Goal: Information Seeking & Learning: Learn about a topic

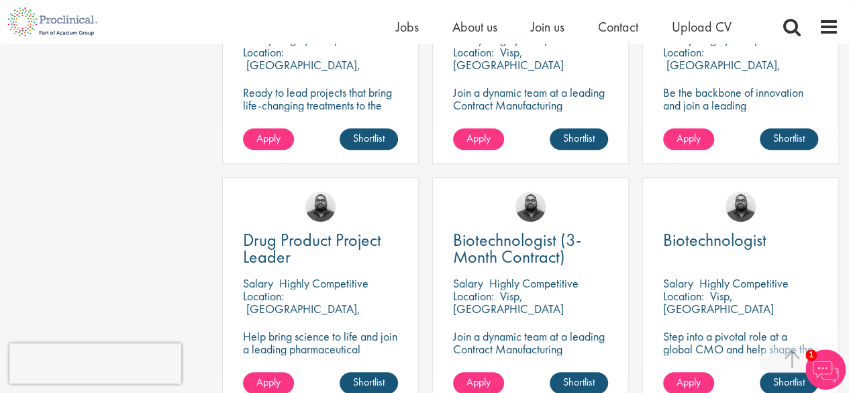
scroll to position [537, 0]
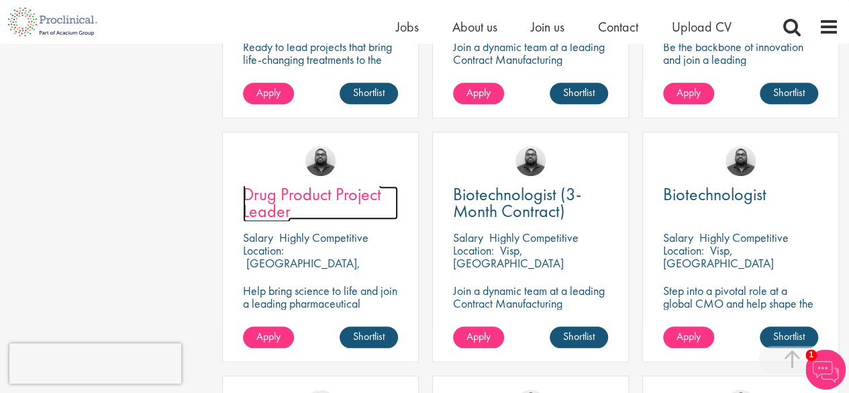
click at [314, 195] on span "Drug Product Project Leader" at bounding box center [312, 203] width 138 height 40
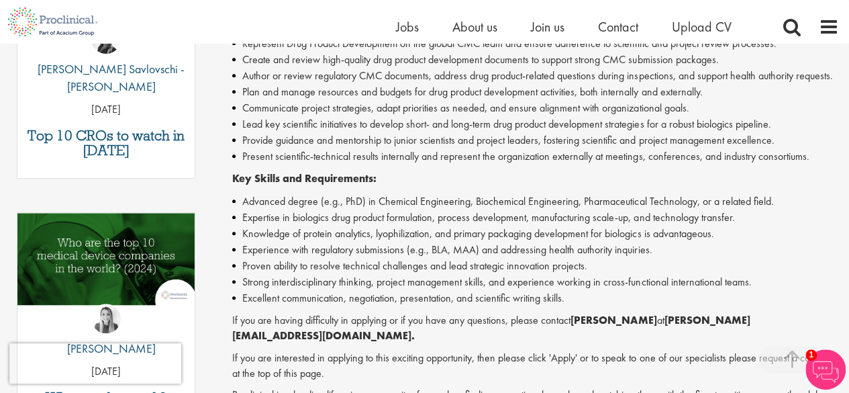
scroll to position [604, 0]
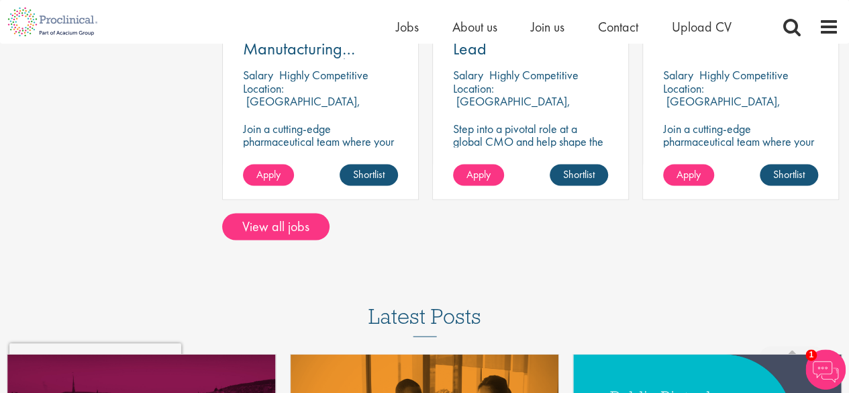
scroll to position [1208, 0]
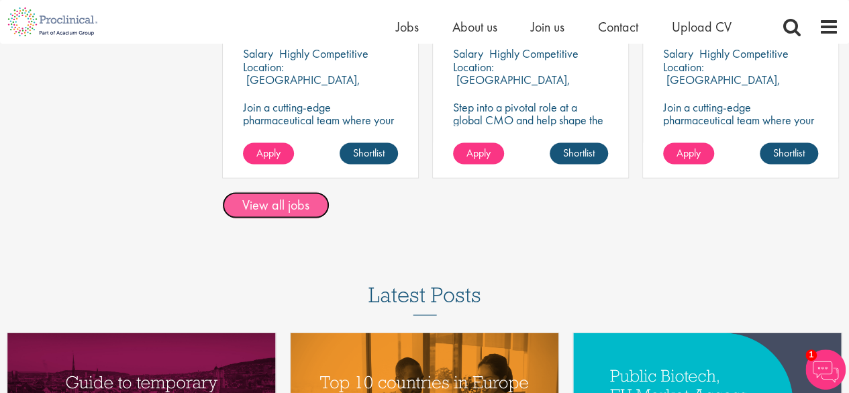
click at [295, 211] on link "View all jobs" at bounding box center [275, 204] width 107 height 27
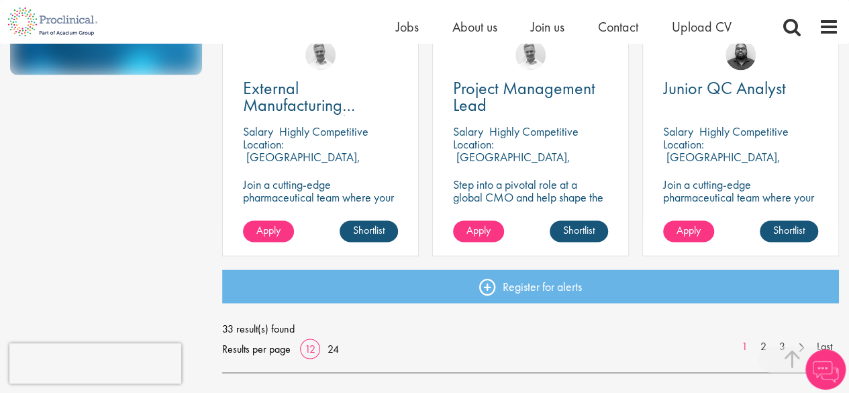
scroll to position [1074, 0]
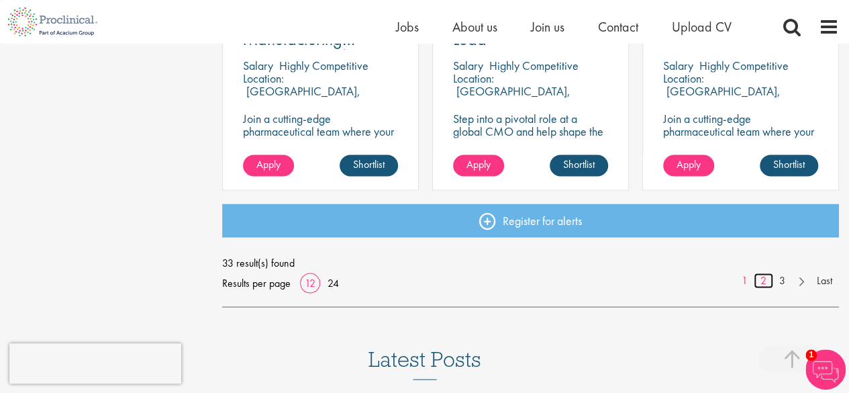
click at [762, 281] on link "2" at bounding box center [763, 279] width 19 height 15
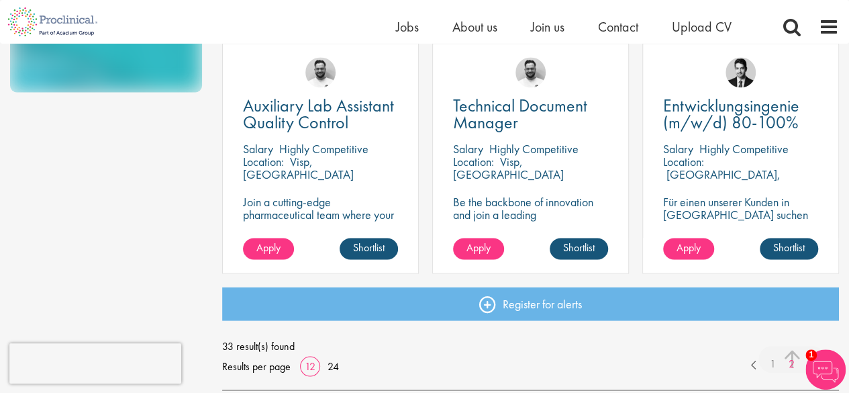
scroll to position [1141, 0]
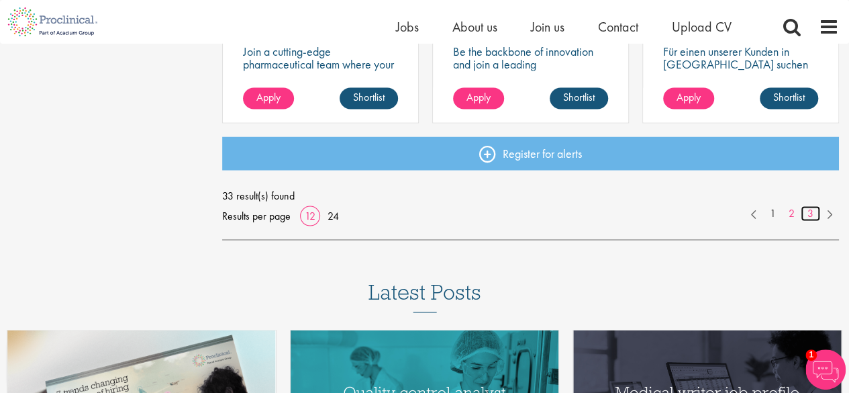
click at [807, 214] on link "3" at bounding box center [810, 212] width 19 height 15
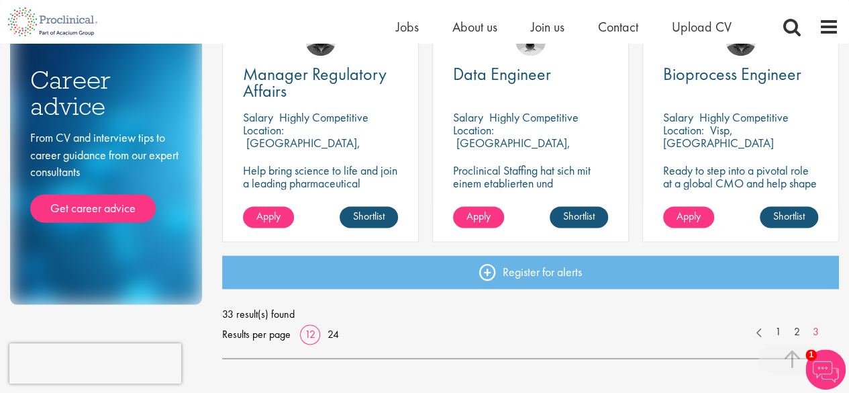
scroll to position [872, 0]
